Goal: Transaction & Acquisition: Subscribe to service/newsletter

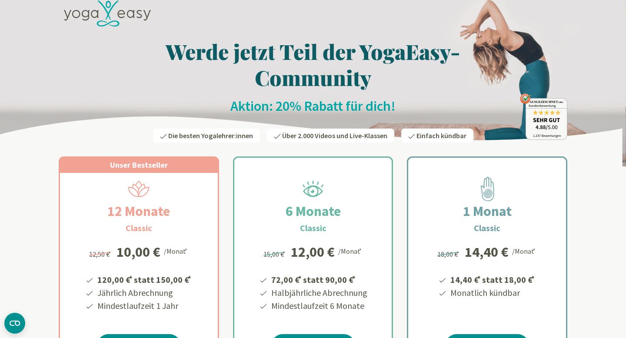
scroll to position [97, 0]
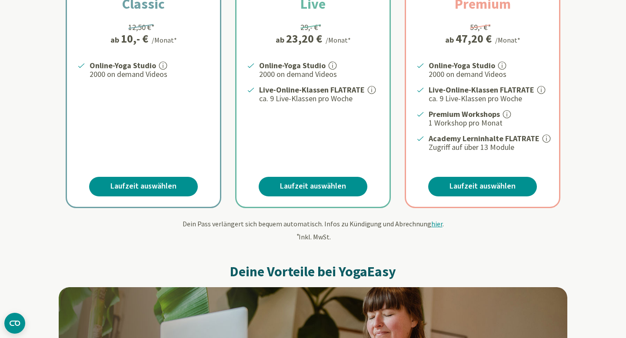
scroll to position [221, 0]
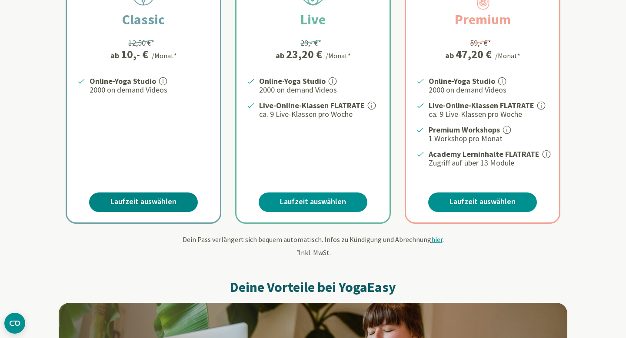
click at [152, 203] on link "Laufzeit auswählen" at bounding box center [143, 203] width 109 height 20
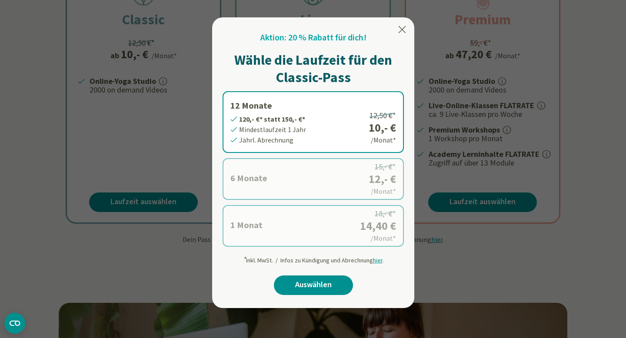
click at [294, 231] on label "1 Monat 14,40 €* statt 18,- €* Mindestlaufzeit 1 Monat Monatl. Abrechnung 18,- …" at bounding box center [313, 226] width 181 height 42
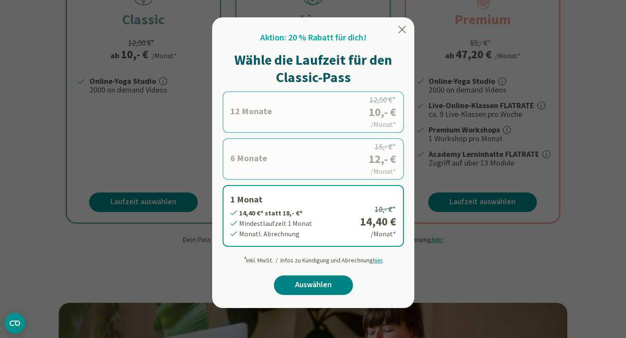
click at [304, 288] on link "Auswählen" at bounding box center [313, 286] width 79 height 20
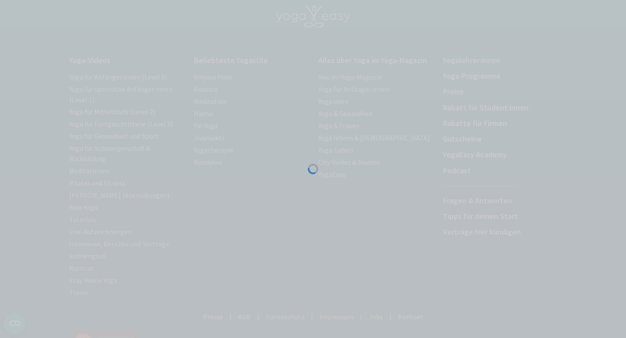
scroll to position [63, 0]
